Goal: Task Accomplishment & Management: Manage account settings

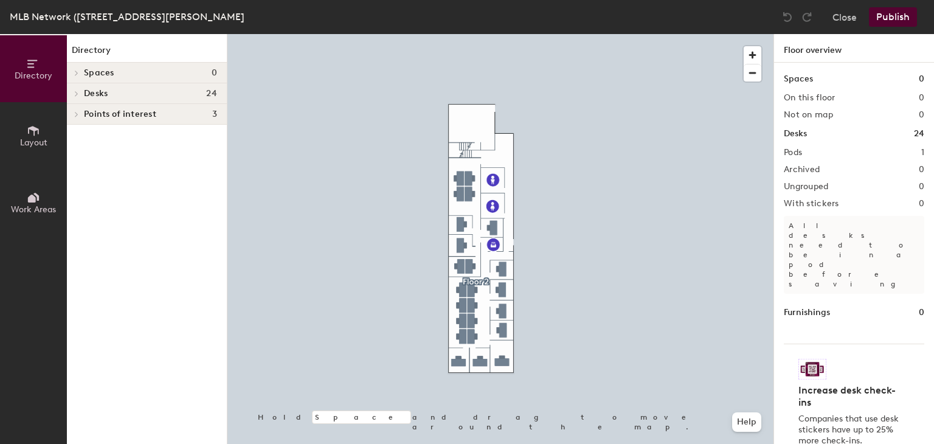
click at [78, 91] on icon at bounding box center [76, 94] width 5 height 6
click at [77, 115] on icon at bounding box center [76, 114] width 5 height 6
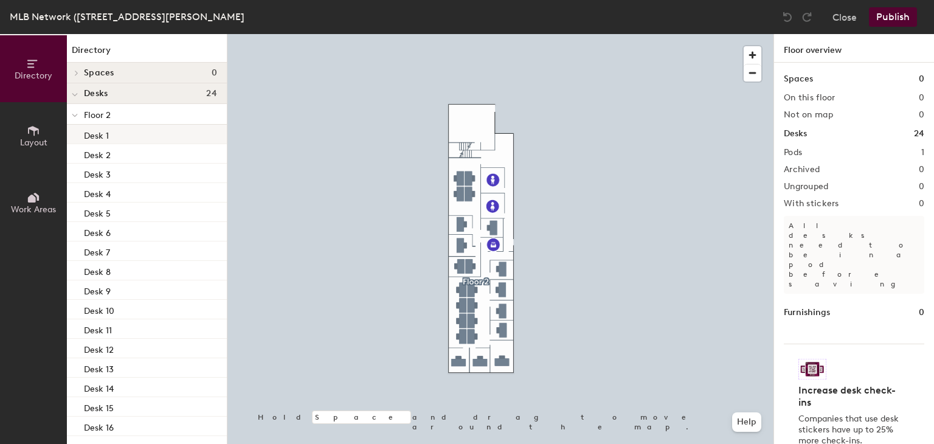
click at [97, 138] on p "Desk 1" at bounding box center [96, 134] width 25 height 14
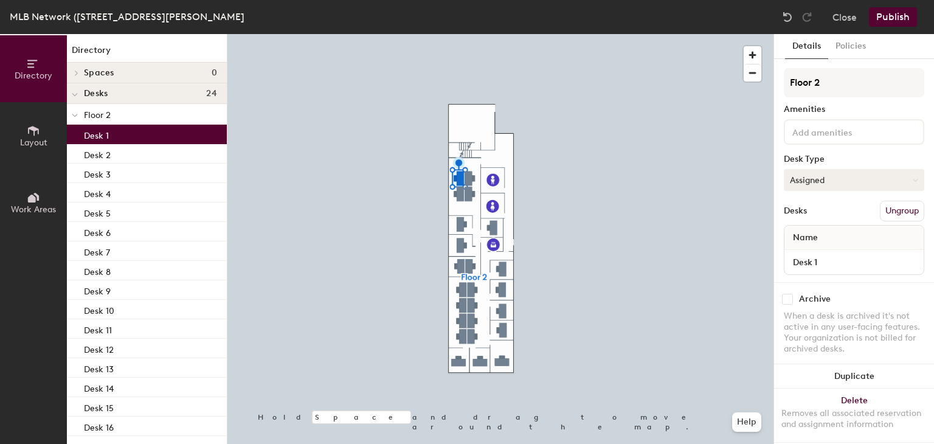
scroll to position [17, 0]
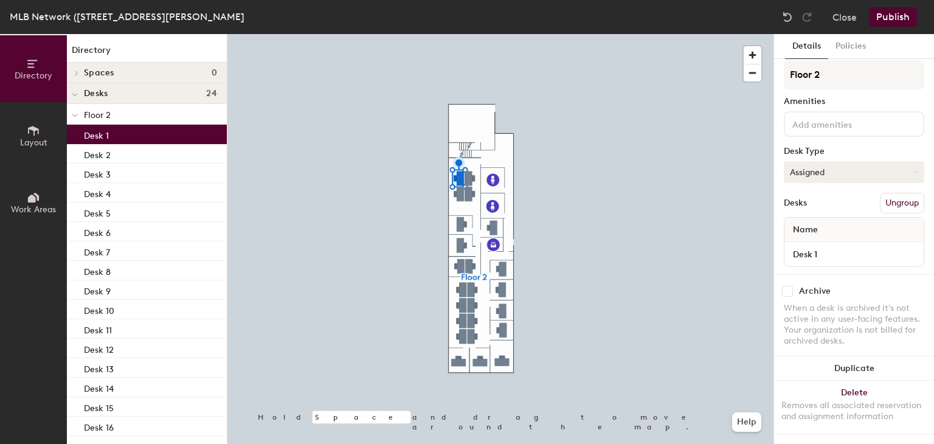
click at [802, 161] on button "Assigned" at bounding box center [853, 172] width 140 height 22
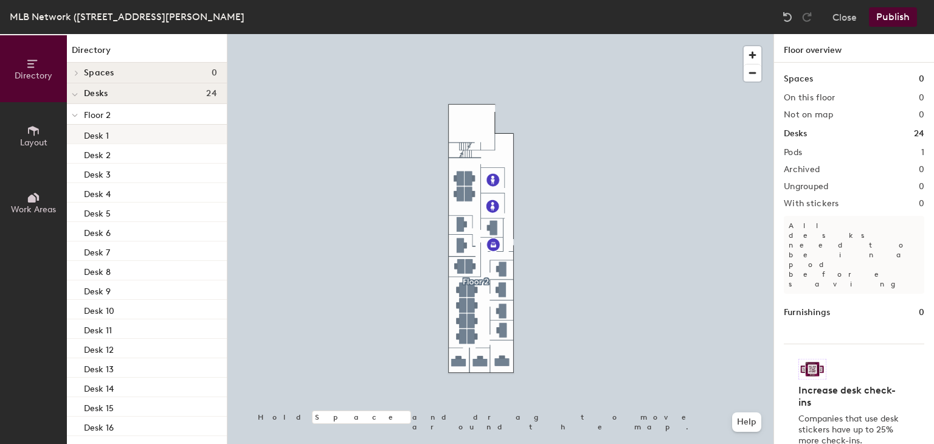
click at [95, 135] on p "Desk 1" at bounding box center [96, 134] width 25 height 14
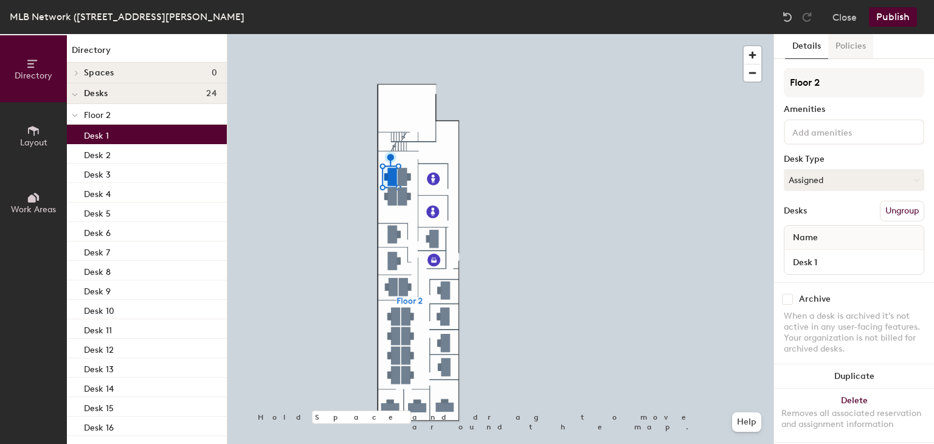
click at [858, 53] on button "Policies" at bounding box center [850, 46] width 45 height 25
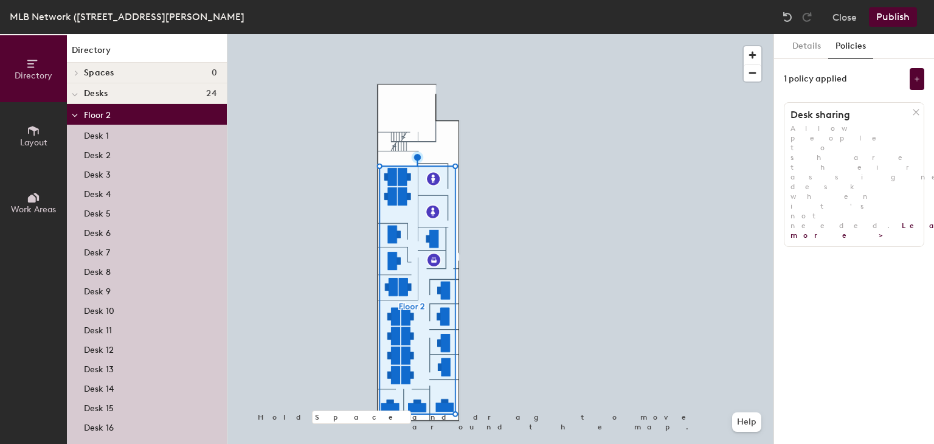
click at [817, 77] on div "1 policy applied" at bounding box center [814, 79] width 63 height 10
click at [919, 81] on icon at bounding box center [916, 79] width 6 height 6
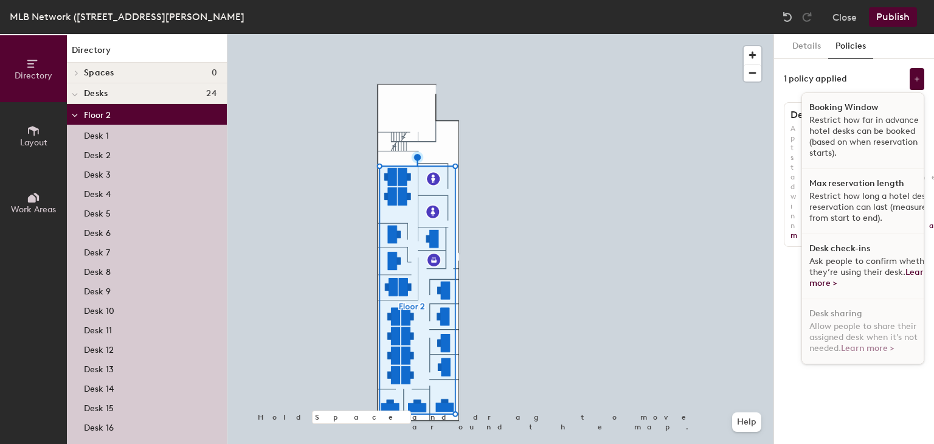
scroll to position [0, 0]
click at [854, 76] on div "1 policy applied Booking Window Restrict how far in advance hotel desks can be …" at bounding box center [853, 79] width 140 height 22
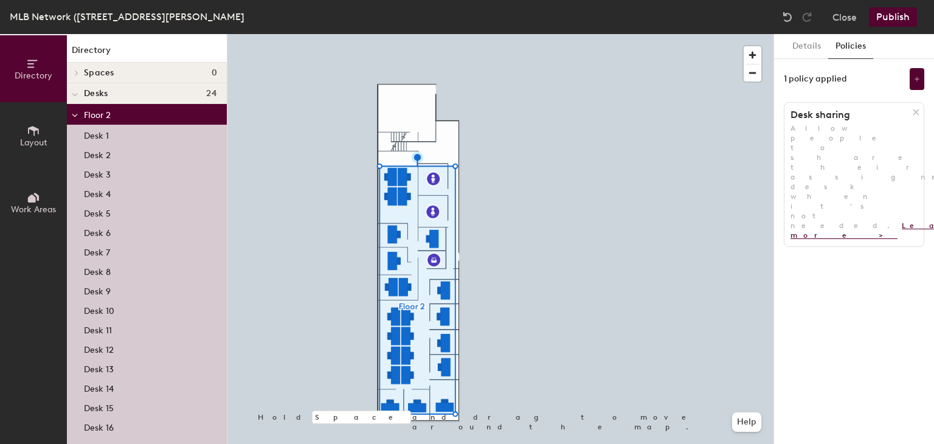
click at [882, 221] on link "Learn more >" at bounding box center [888, 230] width 196 height 18
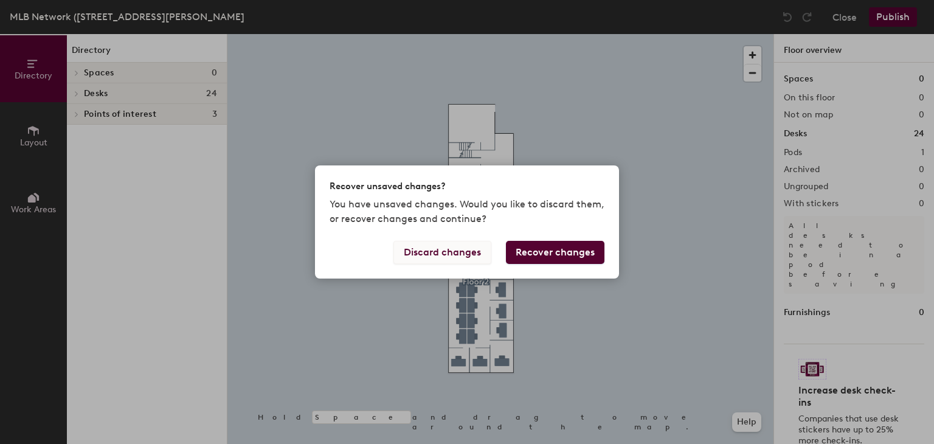
click at [453, 251] on button "Discard changes" at bounding box center [442, 252] width 98 height 23
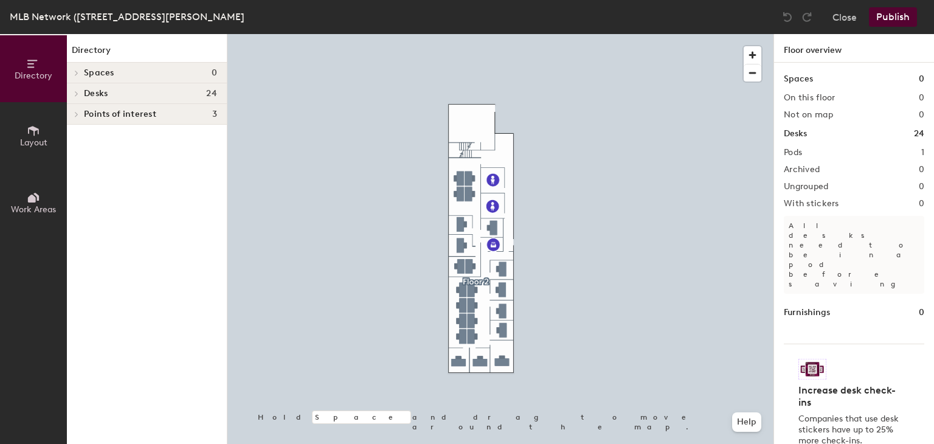
click at [36, 128] on icon at bounding box center [33, 131] width 11 height 10
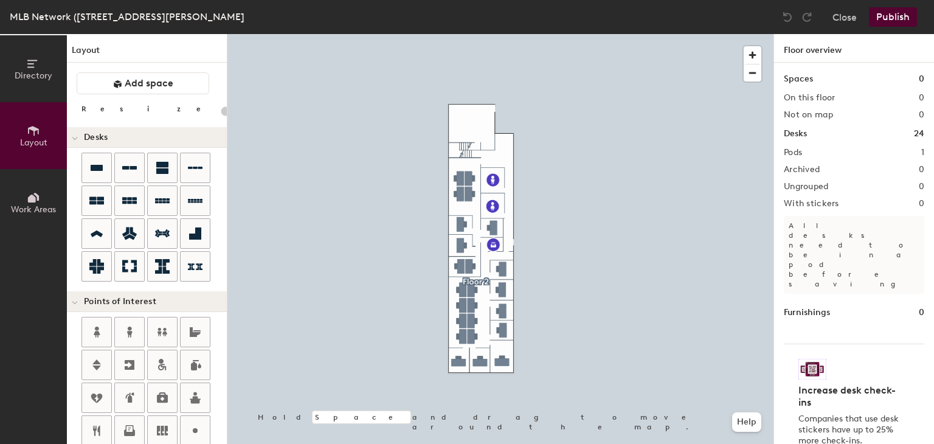
click at [31, 204] on span "Work Areas" at bounding box center [33, 209] width 45 height 10
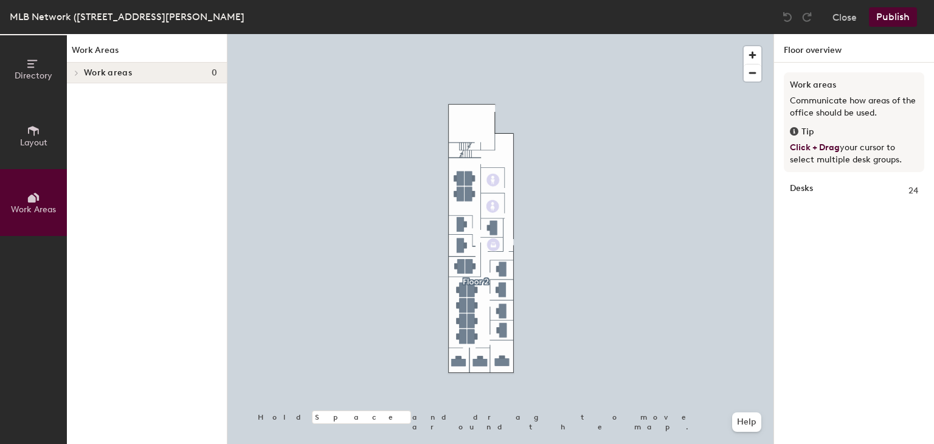
click at [38, 135] on icon at bounding box center [33, 130] width 13 height 13
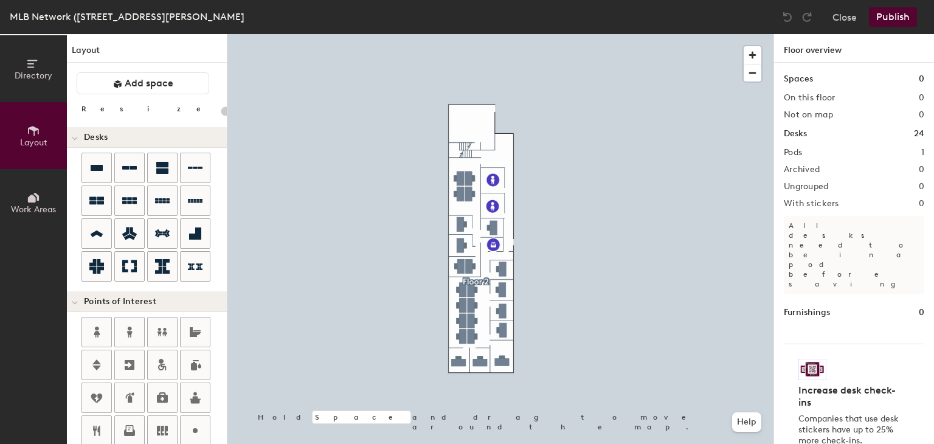
click at [38, 78] on span "Directory" at bounding box center [34, 76] width 38 height 10
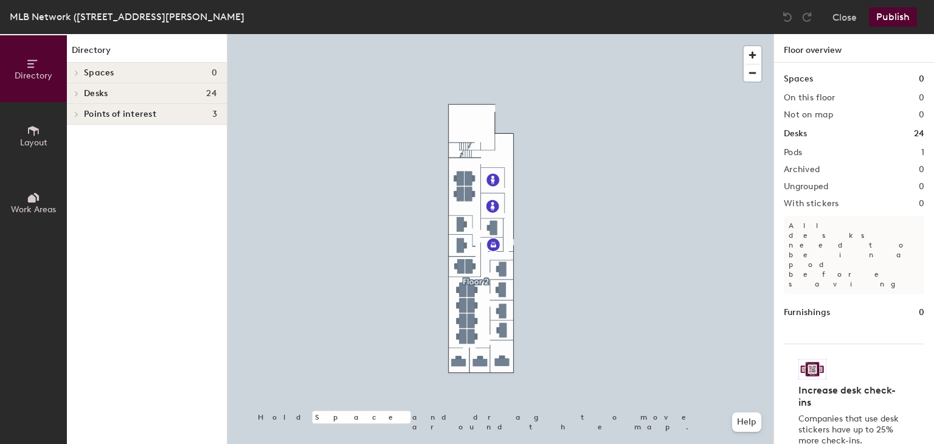
click at [76, 111] on icon at bounding box center [76, 114] width 5 height 6
click at [76, 111] on span at bounding box center [75, 115] width 6 height 10
click at [78, 98] on div at bounding box center [75, 93] width 16 height 20
click at [75, 112] on icon at bounding box center [76, 114] width 5 height 6
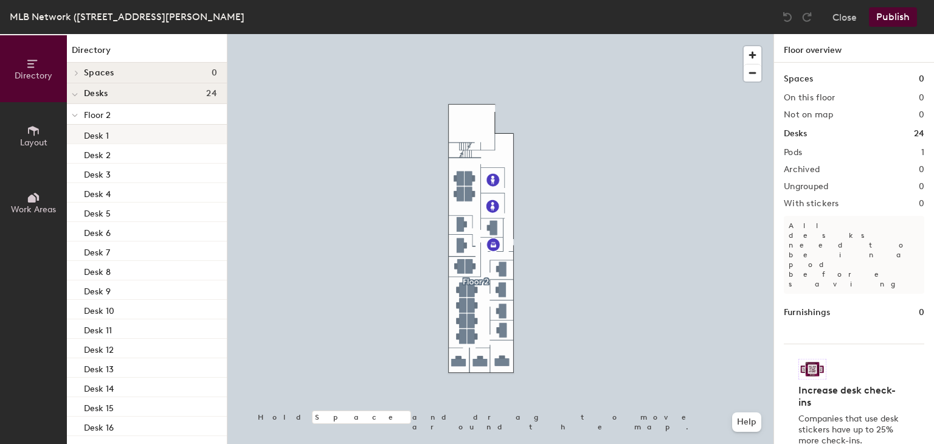
click at [105, 140] on p "Desk 1" at bounding box center [96, 134] width 25 height 14
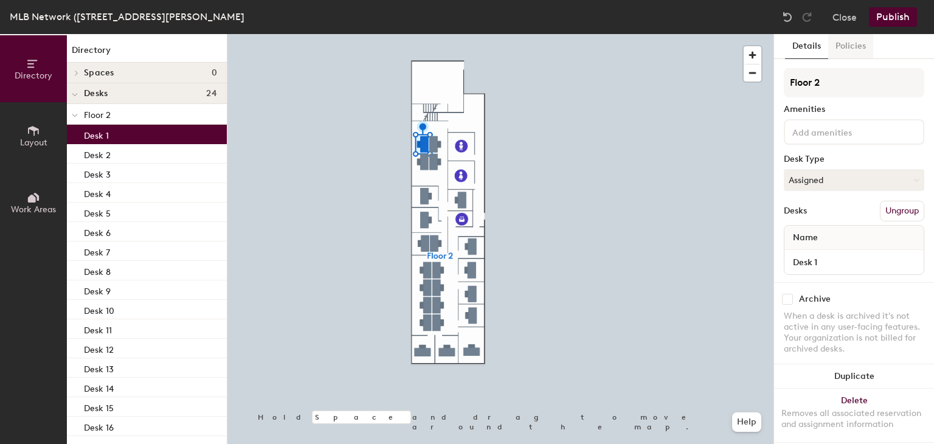
click at [853, 42] on button "Policies" at bounding box center [850, 46] width 45 height 25
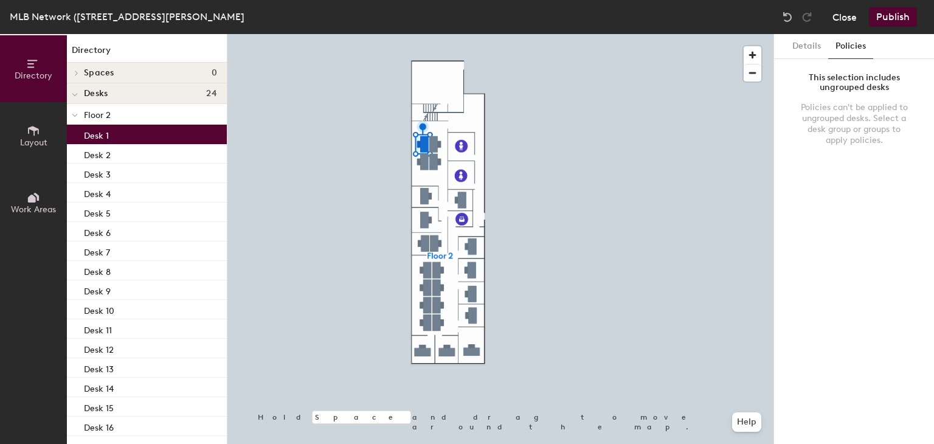
click at [851, 19] on button "Close" at bounding box center [844, 16] width 24 height 19
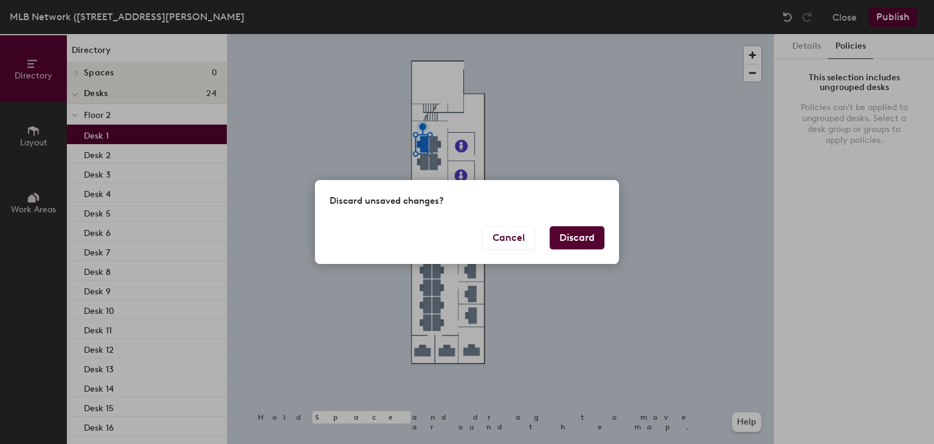
drag, startPoint x: 851, startPoint y: 19, endPoint x: 593, endPoint y: 229, distance: 332.2
click at [593, 229] on button "Discard" at bounding box center [576, 237] width 55 height 23
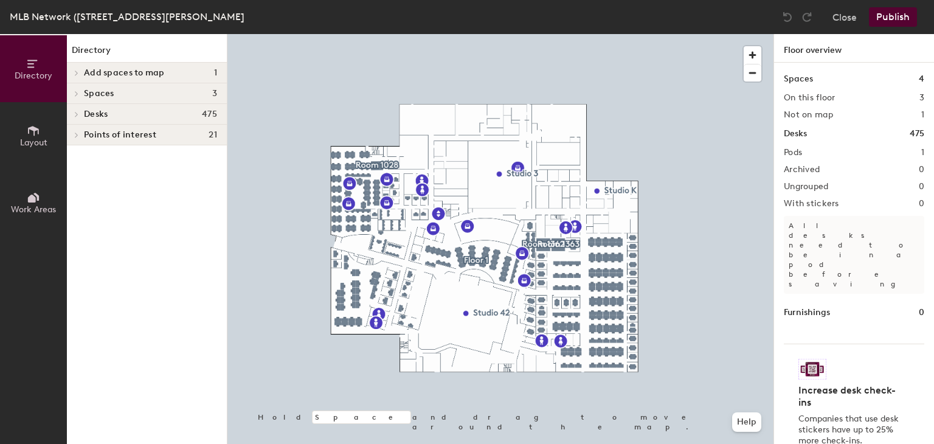
click at [77, 74] on icon at bounding box center [76, 73] width 5 height 6
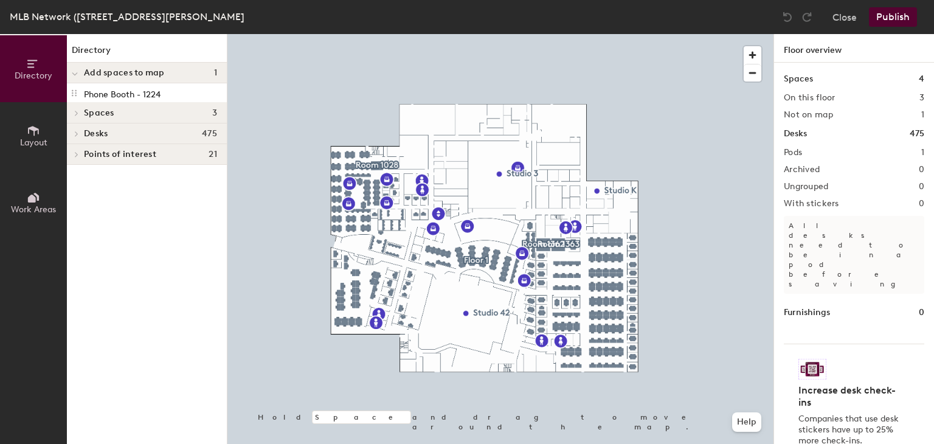
click at [77, 74] on icon at bounding box center [74, 74] width 5 height 2
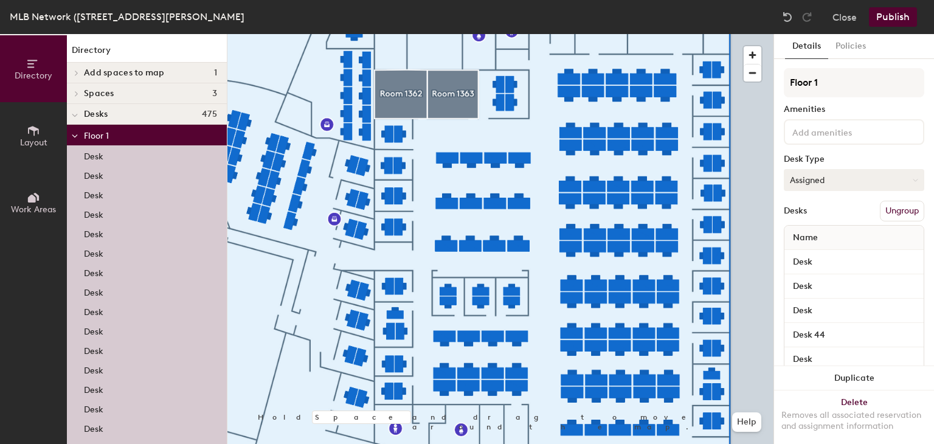
click at [839, 181] on button "Assigned" at bounding box center [853, 180] width 140 height 22
click at [853, 42] on button "Policies" at bounding box center [850, 46] width 45 height 25
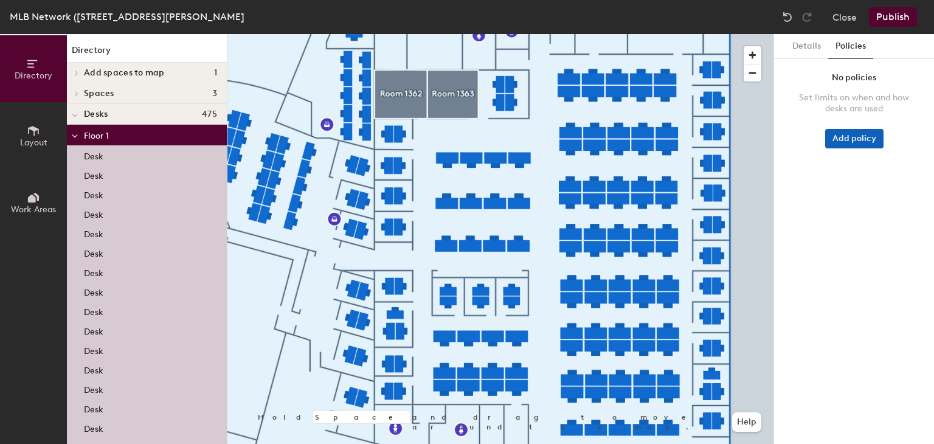
click at [853, 140] on button "Add policy" at bounding box center [854, 138] width 58 height 19
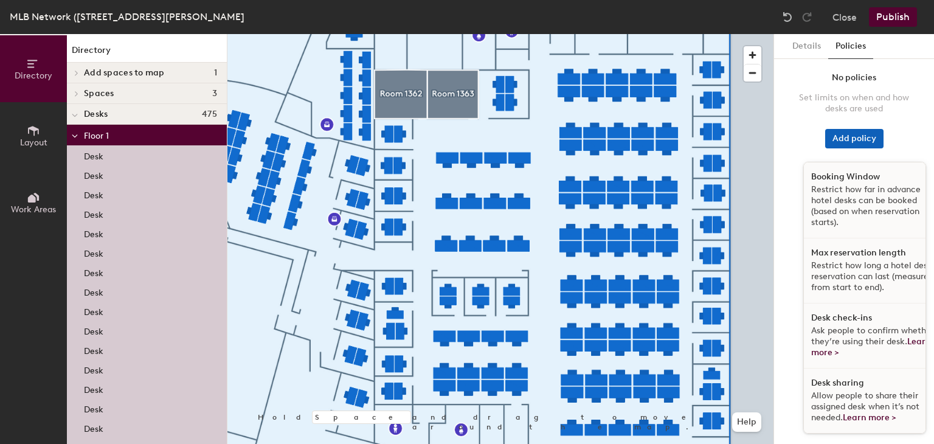
click at [857, 137] on button "Add policy" at bounding box center [854, 138] width 58 height 19
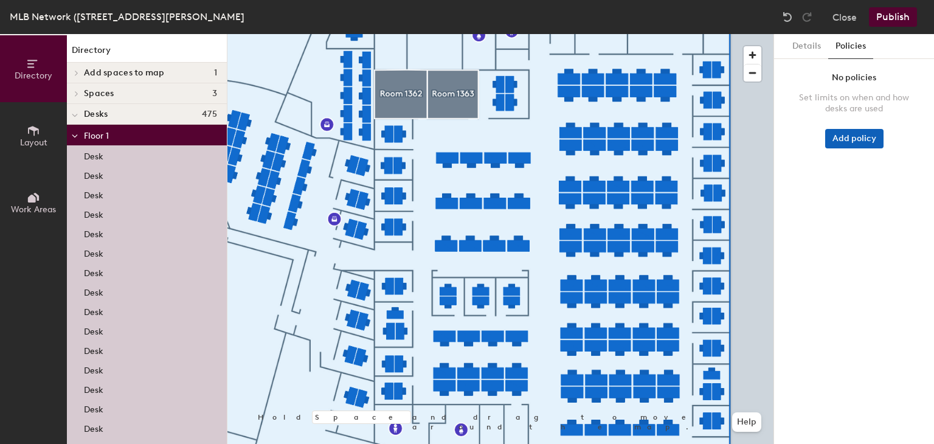
click at [857, 137] on button "Add policy" at bounding box center [854, 138] width 58 height 19
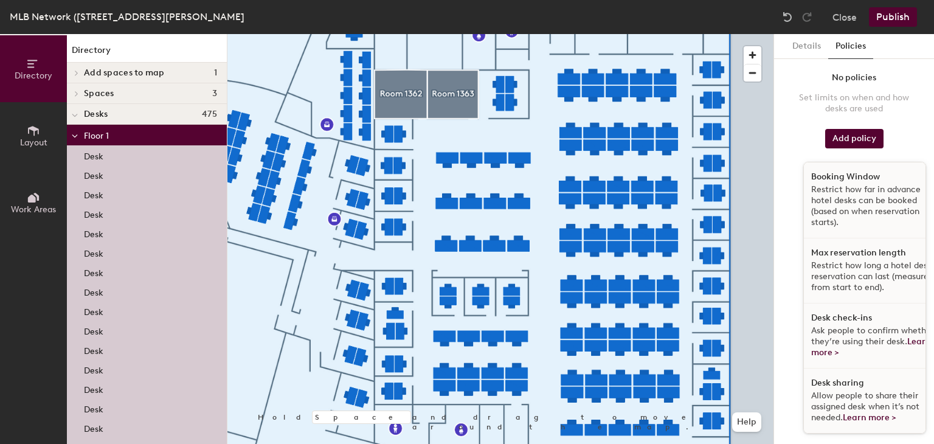
click at [904, 69] on div "No policies Set limits on when and how desks are used Add policy Booking Window…" at bounding box center [853, 113] width 140 height 91
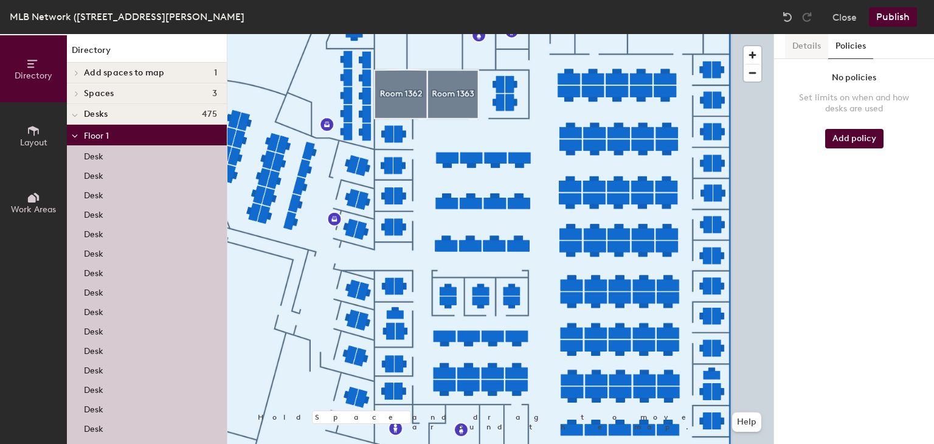
click at [803, 47] on button "Details" at bounding box center [806, 46] width 43 height 25
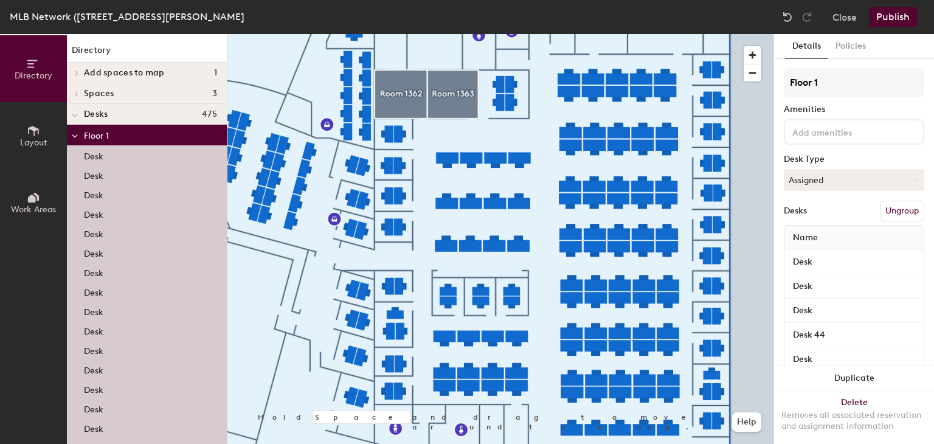
drag, startPoint x: 803, startPoint y: 47, endPoint x: 653, endPoint y: 5, distance: 156.0
click at [653, 5] on div "MLB Network (40 Hartz Way), 1st Floor Close Publish" at bounding box center [467, 17] width 934 height 34
click at [851, 17] on button "Close" at bounding box center [844, 16] width 24 height 19
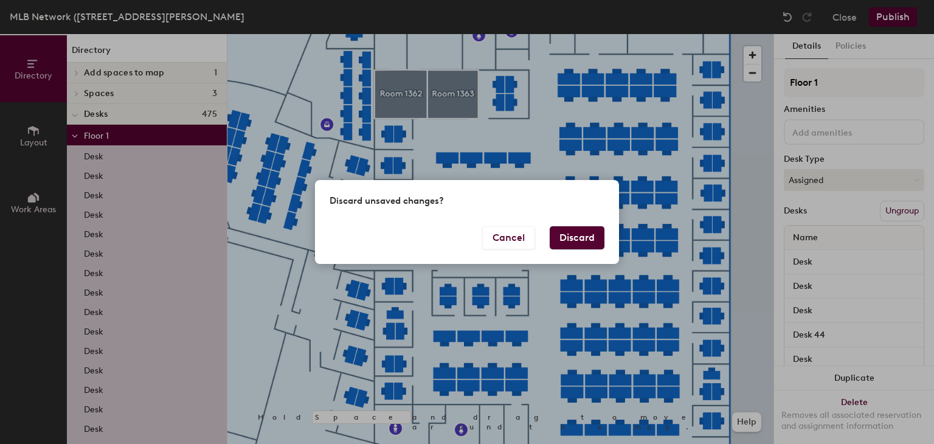
click at [590, 237] on button "Discard" at bounding box center [576, 237] width 55 height 23
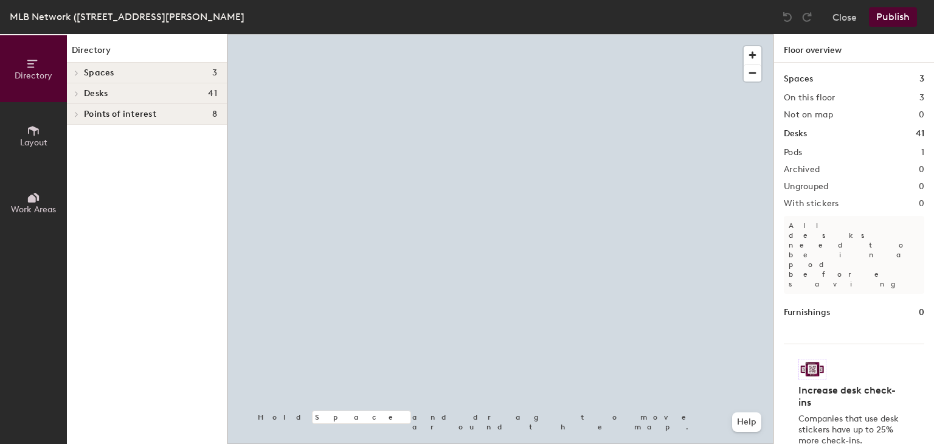
click at [72, 96] on div at bounding box center [75, 93] width 16 height 20
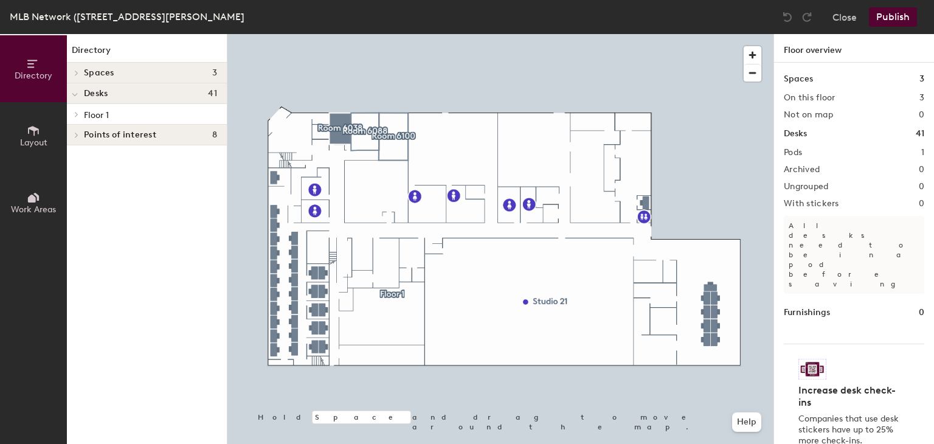
click at [72, 118] on div at bounding box center [75, 114] width 16 height 20
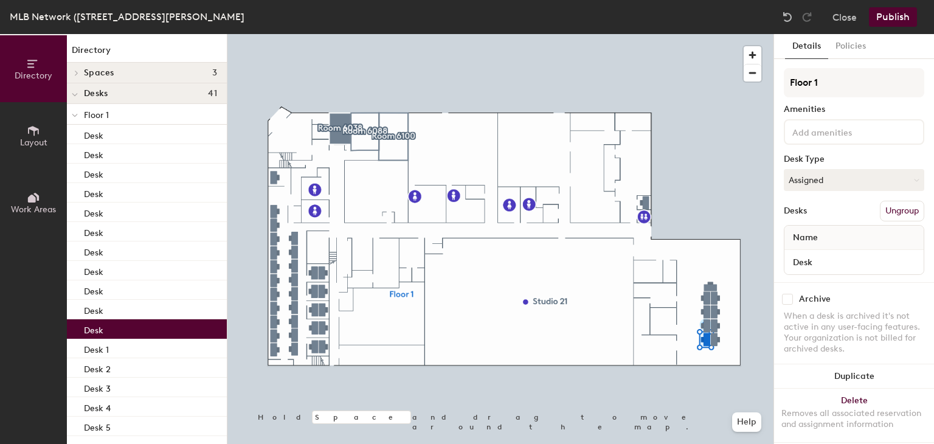
click at [109, 112] on p "Floor 1" at bounding box center [150, 114] width 133 height 16
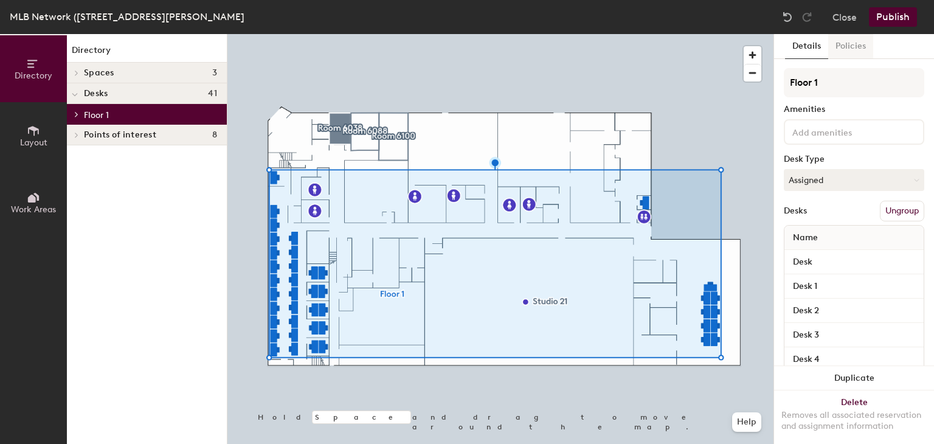
click at [855, 48] on button "Policies" at bounding box center [850, 46] width 45 height 25
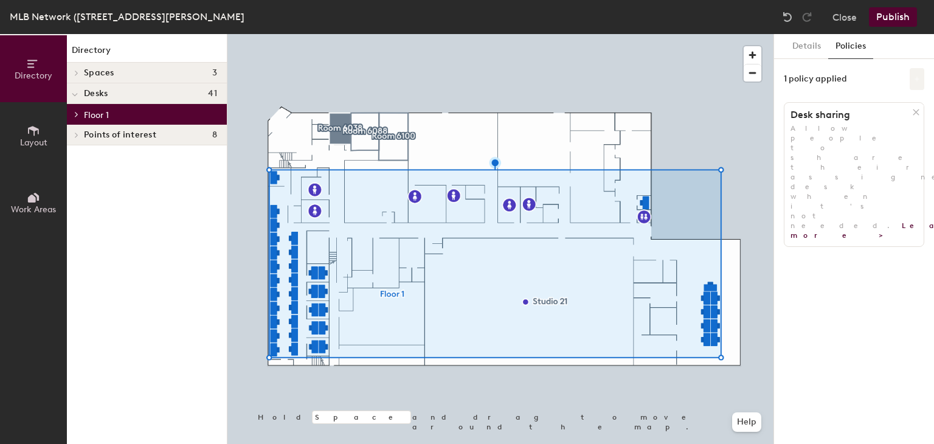
click at [916, 88] on button at bounding box center [916, 79] width 15 height 22
click at [890, 88] on div "1 policy applied" at bounding box center [853, 79] width 140 height 22
click at [852, 20] on button "Close" at bounding box center [844, 16] width 24 height 19
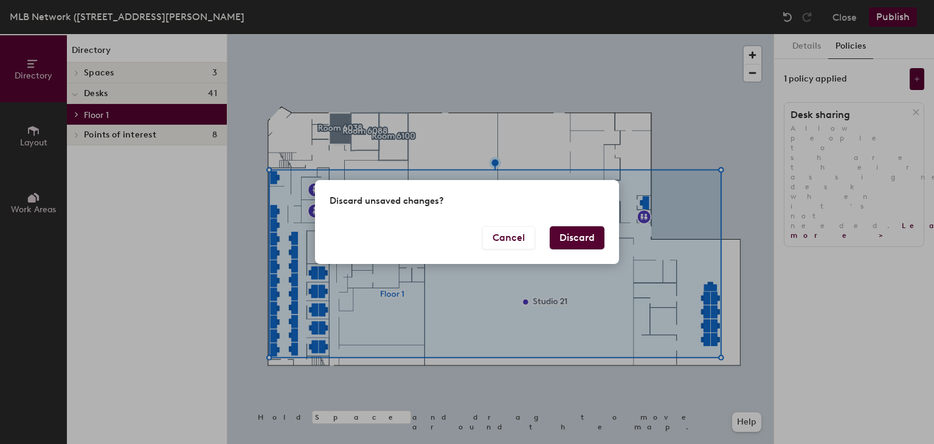
click at [571, 239] on button "Discard" at bounding box center [576, 237] width 55 height 23
